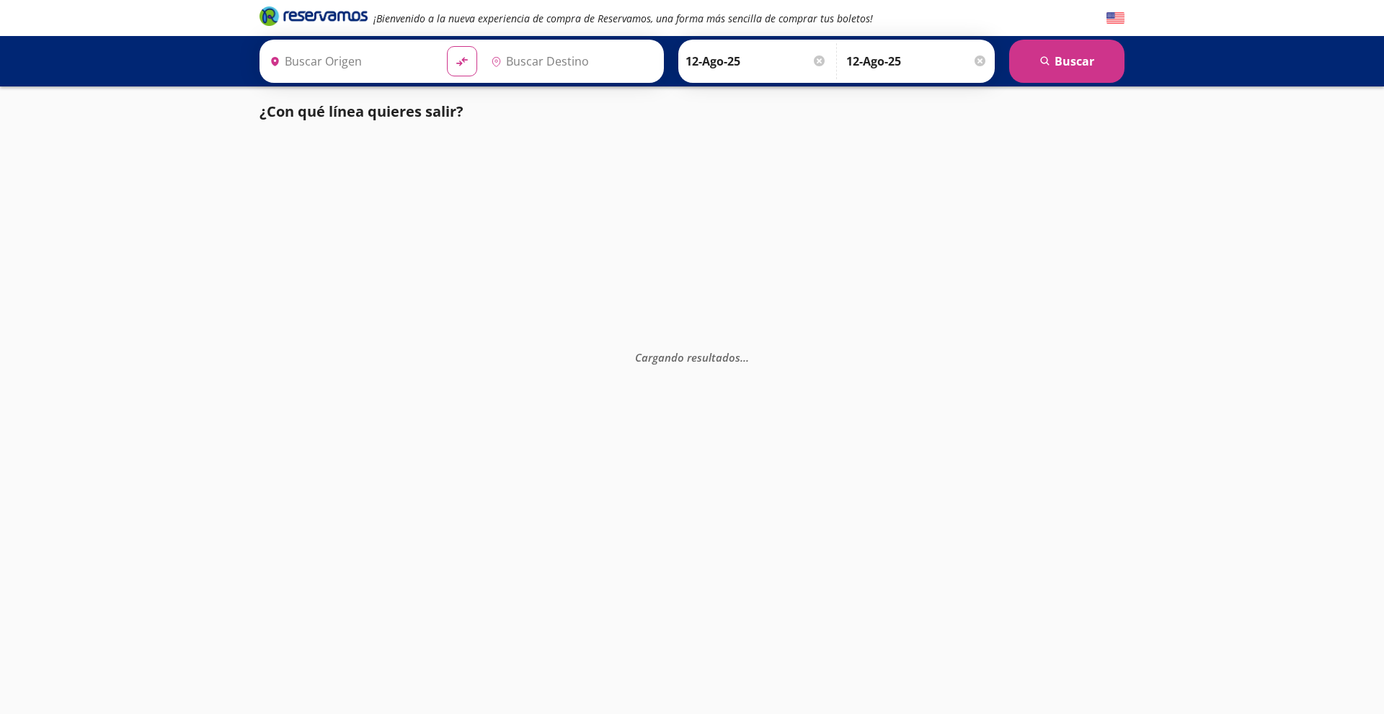
type input "Culiacán, [GEOGRAPHIC_DATA]"
type input "[GEOGRAPHIC_DATA], [GEOGRAPHIC_DATA]"
type input "Culiacán, [GEOGRAPHIC_DATA]"
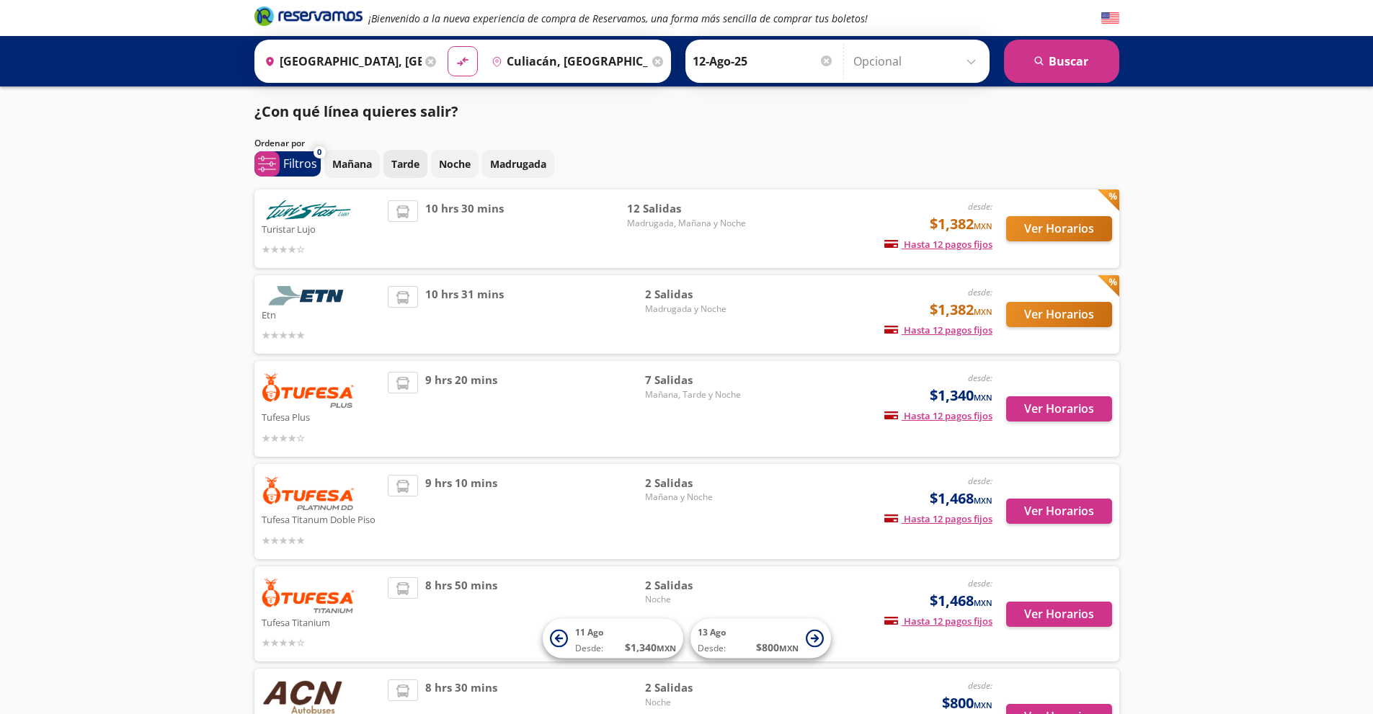
click at [422, 161] on button "Tarde" at bounding box center [405, 164] width 44 height 28
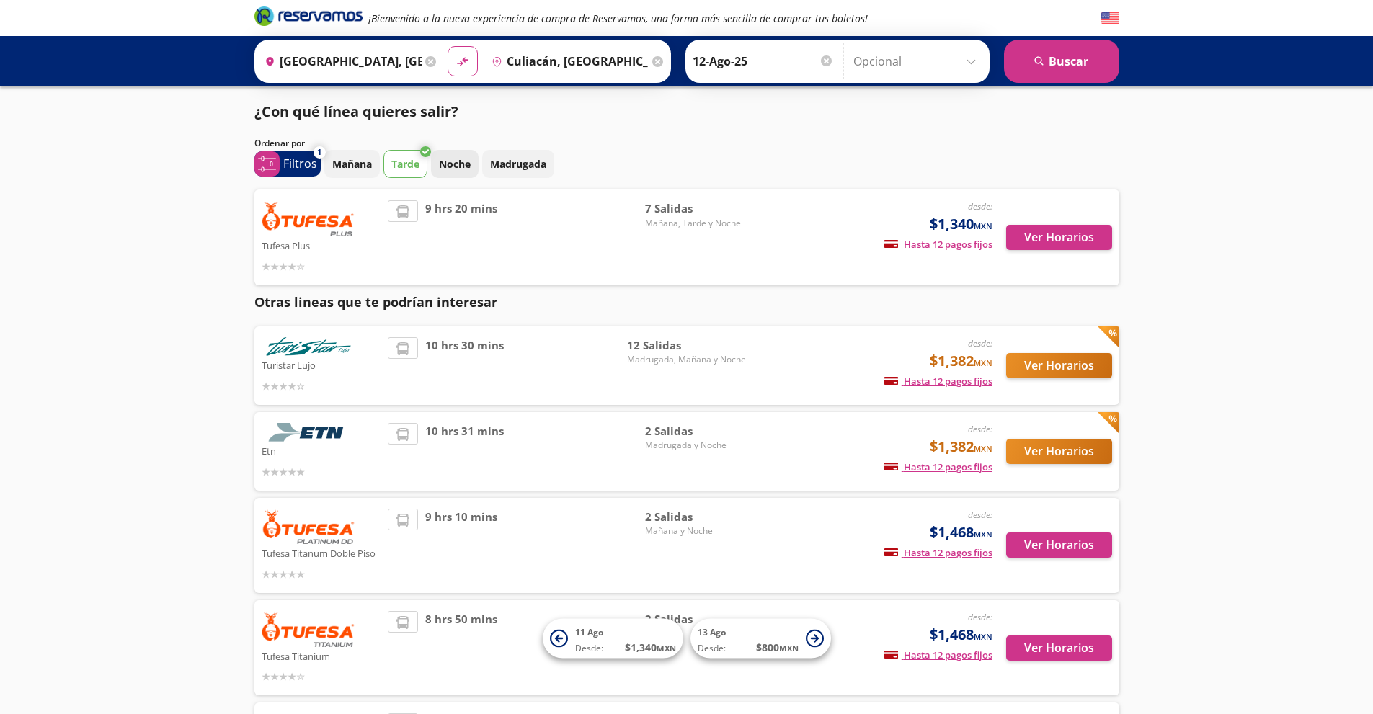
click at [461, 158] on p "Noche" at bounding box center [455, 163] width 32 height 15
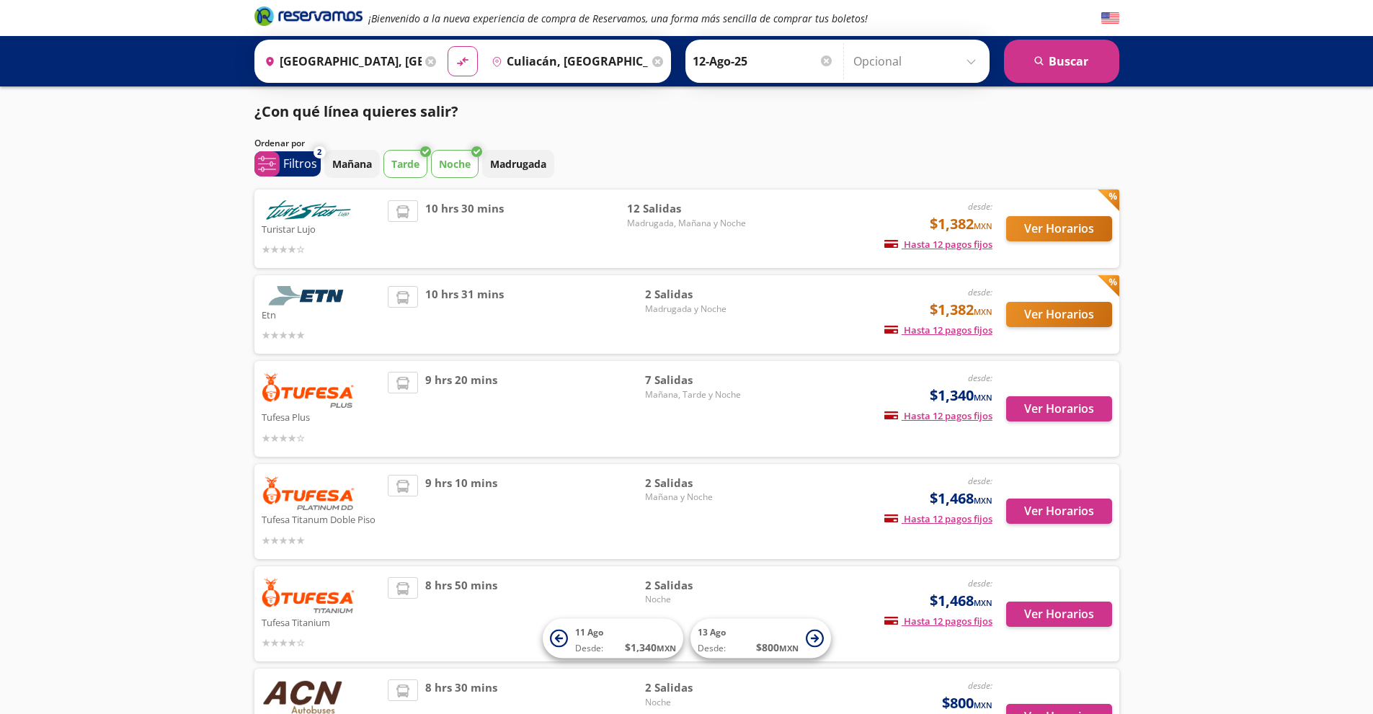
click at [422, 172] on button "Tarde" at bounding box center [405, 164] width 44 height 28
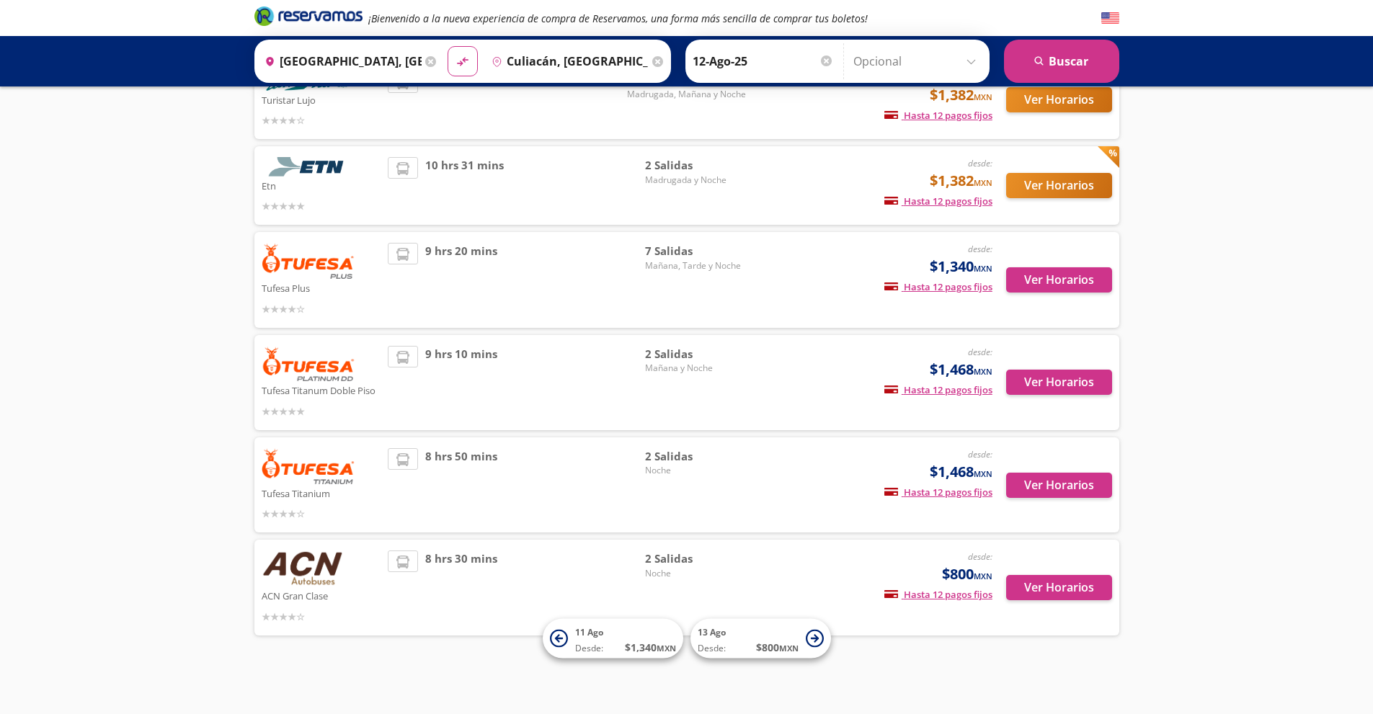
scroll to position [130, 0]
click at [1052, 479] on button "Ver Horarios" at bounding box center [1059, 484] width 106 height 25
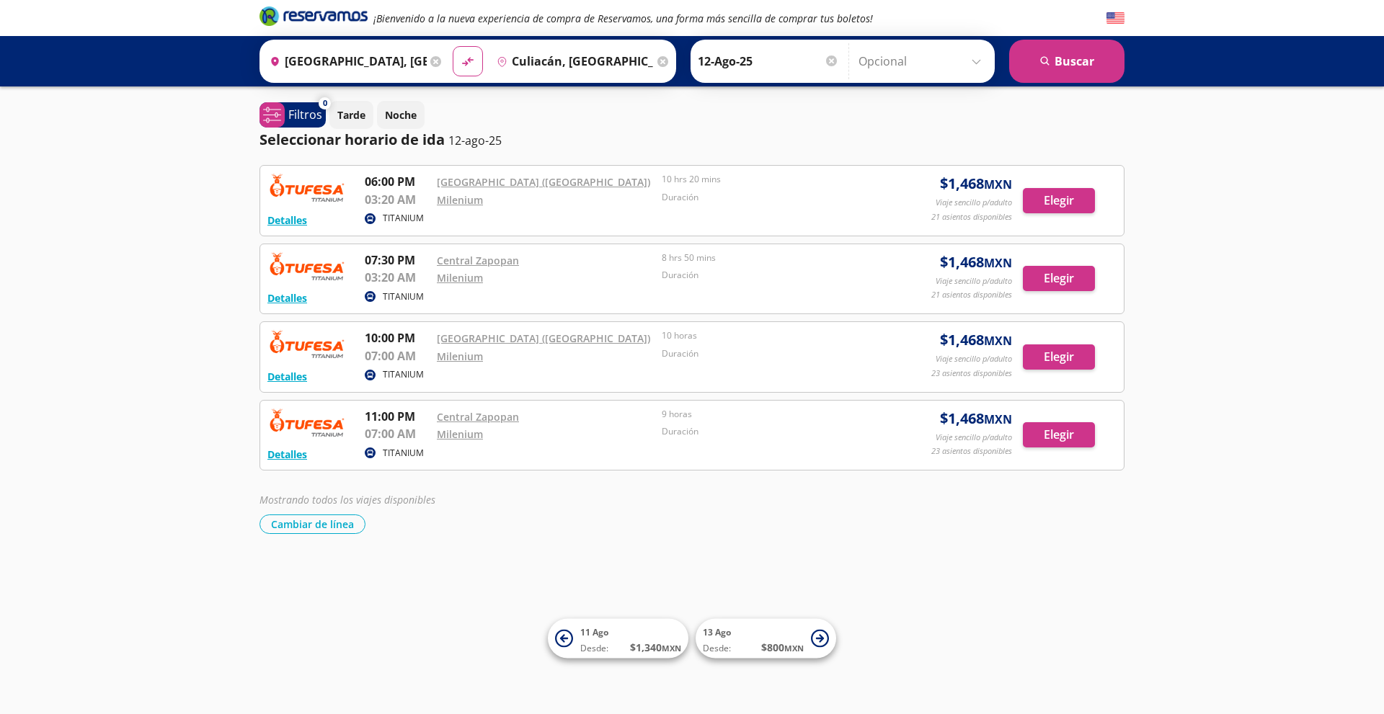
click at [982, 628] on div "¡Bienvenido a la nueva experiencia de compra de Reservamos, una forma más senci…" at bounding box center [692, 357] width 1384 height 714
click at [487, 416] on link "Central Zapopan" at bounding box center [478, 417] width 82 height 14
click at [470, 435] on link "Milenium" at bounding box center [460, 434] width 46 height 14
click at [1057, 434] on button "Elegir" at bounding box center [1059, 434] width 72 height 25
